Goal: Information Seeking & Learning: Stay updated

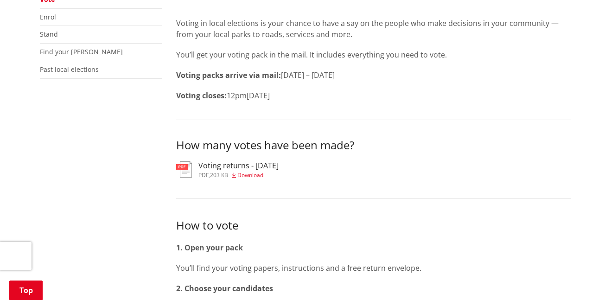
scroll to position [277, 0]
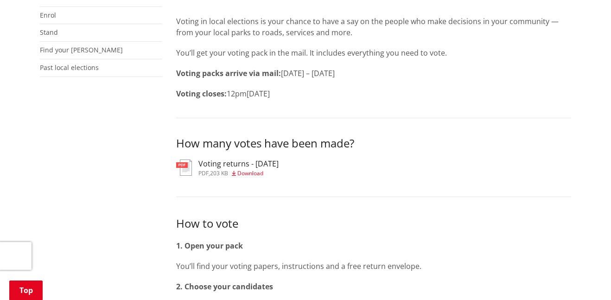
click at [262, 173] on span "Download" at bounding box center [250, 173] width 26 height 8
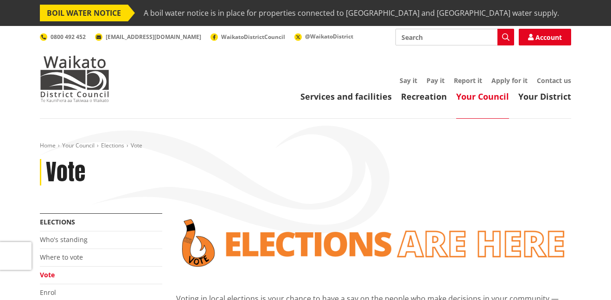
click at [61, 15] on span "BOIL WATER NOTICE" at bounding box center [84, 13] width 88 height 17
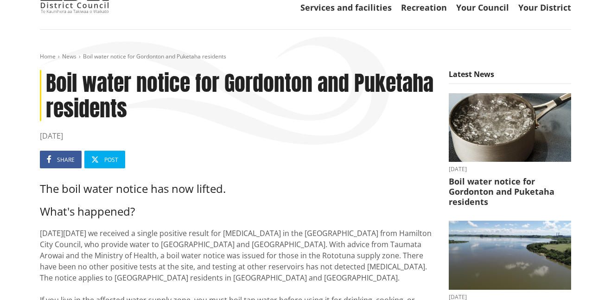
scroll to position [62, 0]
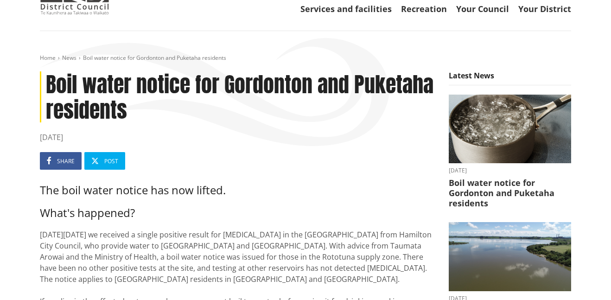
click at [326, 253] on p "[DATE][DATE] we received a single positive result for [MEDICAL_DATA] in the [GE…" at bounding box center [237, 273] width 395 height 89
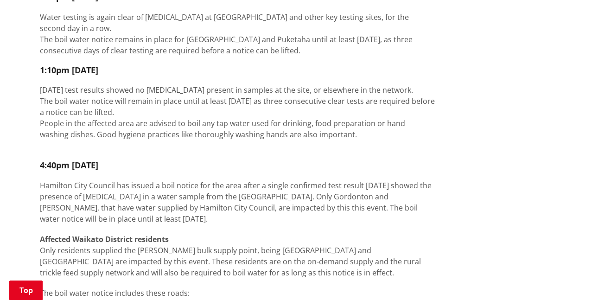
scroll to position [791, 0]
